Goal: Task Accomplishment & Management: Use online tool/utility

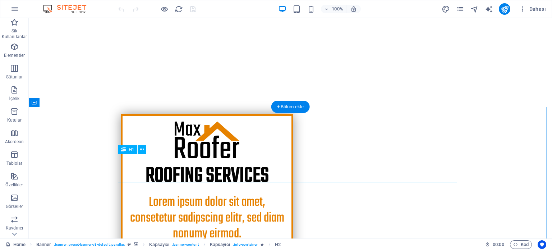
scroll to position [144, 0]
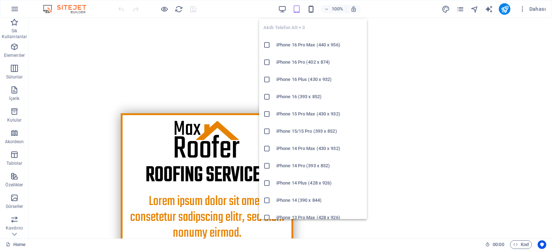
click at [311, 9] on icon "button" at bounding box center [311, 9] width 8 height 8
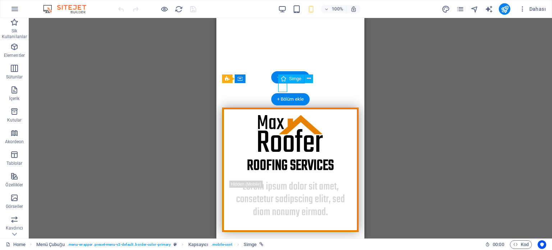
select select "xMidYMid"
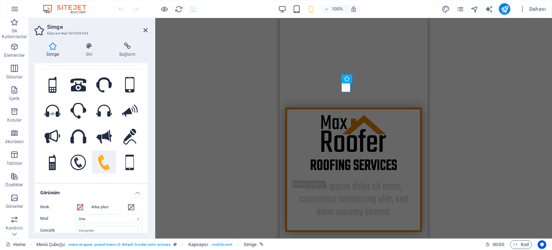
scroll to position [36, 0]
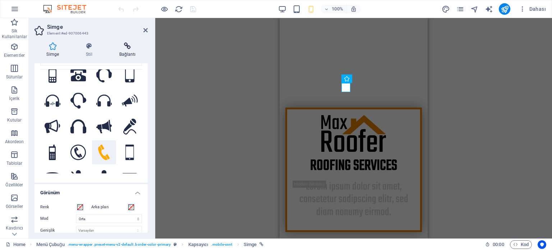
click at [126, 46] on icon at bounding box center [127, 45] width 41 height 7
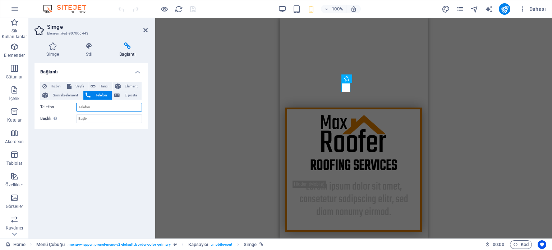
click at [111, 107] on input "Telefon" at bounding box center [109, 107] width 66 height 9
type input "[PHONE_NUMBER]"
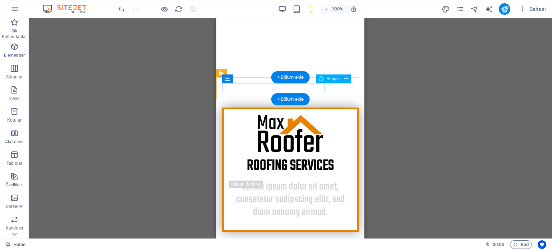
select select "xMidYMid"
select select "px"
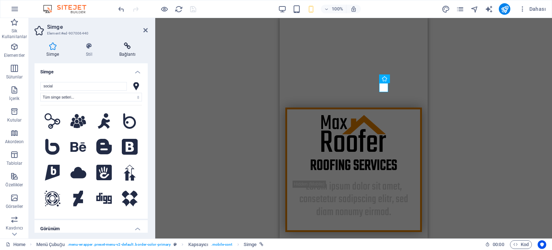
click at [122, 50] on h4 "Bağlantı" at bounding box center [127, 49] width 41 height 15
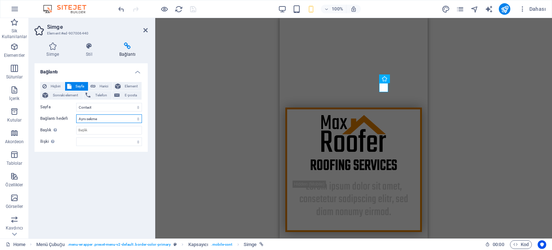
click at [99, 118] on select "Yeni sekme Aynı sekme Kaplama" at bounding box center [109, 118] width 66 height 9
click at [100, 108] on select "Home About Services Projects -- Project-detail Pricing Contact Legal Notice Pri…" at bounding box center [109, 107] width 66 height 9
click at [134, 193] on div "Bağlantı Hiçbiri Sayfa Harici Element Sonraki element Telefon E-posta Sayfa Hom…" at bounding box center [90, 147] width 113 height 169
click at [96, 105] on select "Home About Services Projects -- Project-detail Pricing Contact Legal Notice Pri…" at bounding box center [109, 107] width 66 height 9
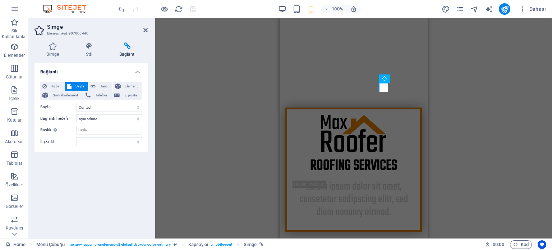
click at [99, 163] on div "Bağlantı Hiçbiri Sayfa Harici Element Sonraki element Telefon E-posta Sayfa Hom…" at bounding box center [90, 147] width 113 height 169
click at [66, 96] on span "Sonraki element" at bounding box center [65, 95] width 31 height 9
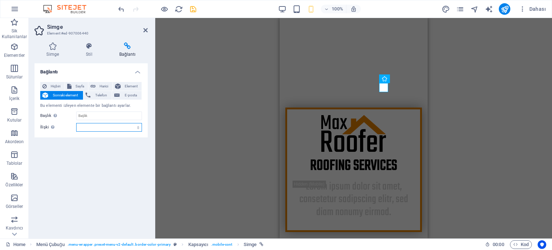
click at [97, 124] on select "alternate oluşturan bookmark harici yardım lisans ileri nofollow noreferrer noo…" at bounding box center [109, 127] width 66 height 9
click at [69, 139] on div "Bağlantı Hiçbiri Sayfa Harici Element Sonraki element Telefon E-posta Bu elemen…" at bounding box center [90, 147] width 113 height 169
click at [103, 87] on span "Harici" at bounding box center [104, 86] width 13 height 9
select select "blank"
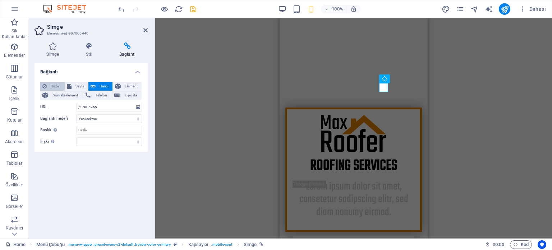
click at [55, 87] on span "Hiçbiri" at bounding box center [56, 86] width 14 height 9
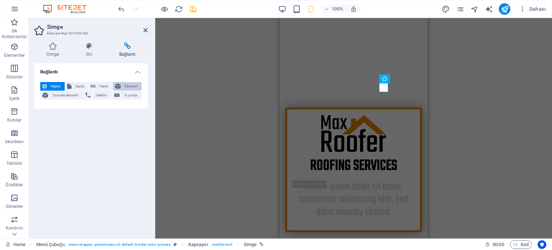
click at [127, 86] on span "Element" at bounding box center [131, 86] width 17 height 9
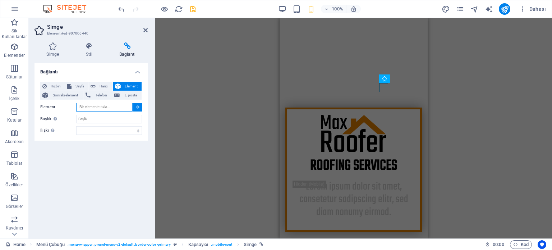
click at [120, 105] on input "Element" at bounding box center [104, 107] width 56 height 9
click at [133, 105] on div "Element" at bounding box center [91, 107] width 102 height 9
click at [138, 105] on icon at bounding box center [137, 107] width 3 height 4
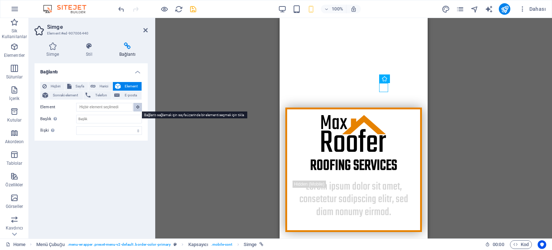
click at [138, 106] on icon at bounding box center [137, 107] width 3 height 4
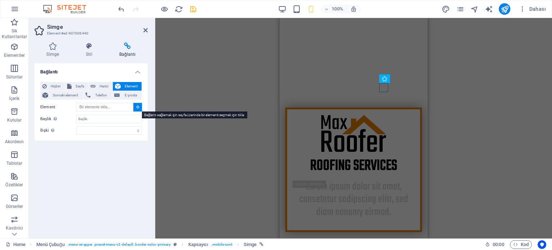
click at [138, 106] on icon at bounding box center [137, 107] width 3 height 4
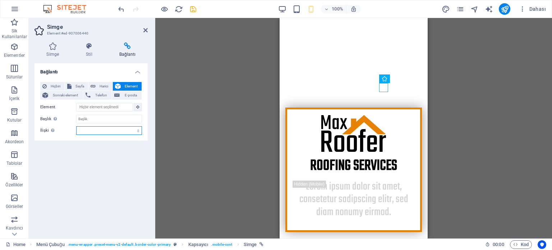
click at [104, 126] on select "alternate oluşturan bookmark harici yardım lisans ileri nofollow noreferrer noo…" at bounding box center [109, 130] width 66 height 9
click at [92, 159] on div "Bağlantı Hiçbiri Sayfa Harici Element Sonraki element Telefon E-posta Sayfa Hom…" at bounding box center [90, 147] width 113 height 169
click at [72, 86] on button "Sayfa" at bounding box center [76, 86] width 23 height 9
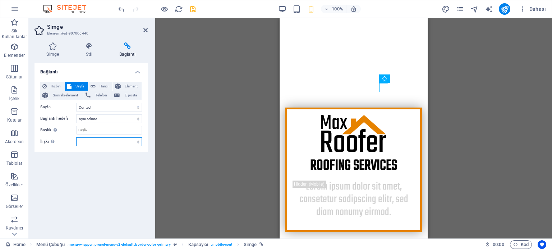
click at [121, 143] on select "alternate oluşturan bookmark harici yardım lisans ileri nofollow noreferrer noo…" at bounding box center [109, 141] width 66 height 9
click at [111, 190] on div "Bağlantı Hiçbiri Sayfa Harici Element Sonraki element Telefon E-posta Sayfa Hom…" at bounding box center [90, 147] width 113 height 169
click at [194, 9] on icon "save" at bounding box center [193, 9] width 8 height 8
